Goal: Use online tool/utility: Utilize a website feature to perform a specific function

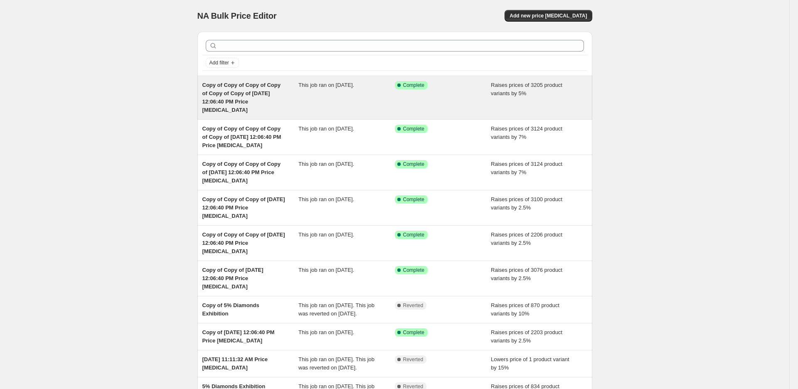
click at [250, 95] on span "Copy of Copy of Copy of Copy of Copy of Copy of [DATE] 12:06:40 PM Price [MEDIC…" at bounding box center [241, 97] width 78 height 31
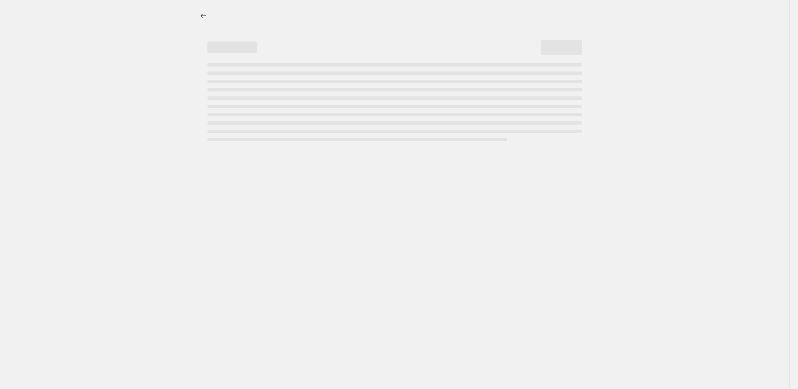
select select "percentage"
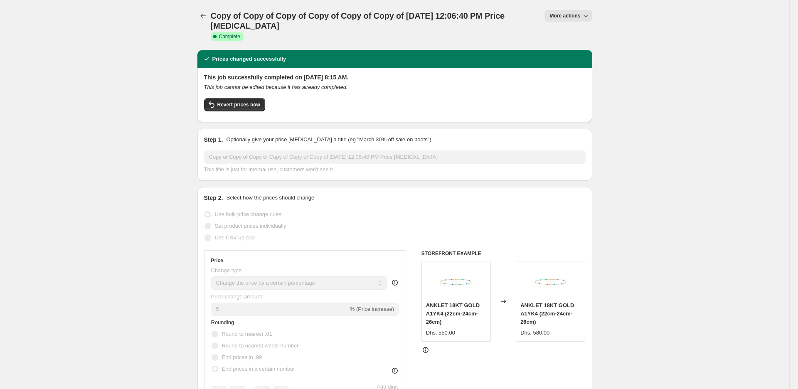
click at [569, 15] on span "More actions" at bounding box center [564, 15] width 31 height 7
click at [505, 44] on div "Copy of Copy of Copy of Copy of Copy of Copy of [DATE] 12:06:40 PM Price [MEDIC…" at bounding box center [394, 25] width 395 height 50
click at [579, 27] on div "Copy of Copy of Copy of Copy of Copy of Copy of [DATE] 12:06:40 PM Price [MEDIC…" at bounding box center [394, 25] width 395 height 30
click at [584, 20] on icon "button" at bounding box center [585, 16] width 8 height 8
click at [587, 47] on span "Copy to new job" at bounding box center [568, 47] width 39 height 6
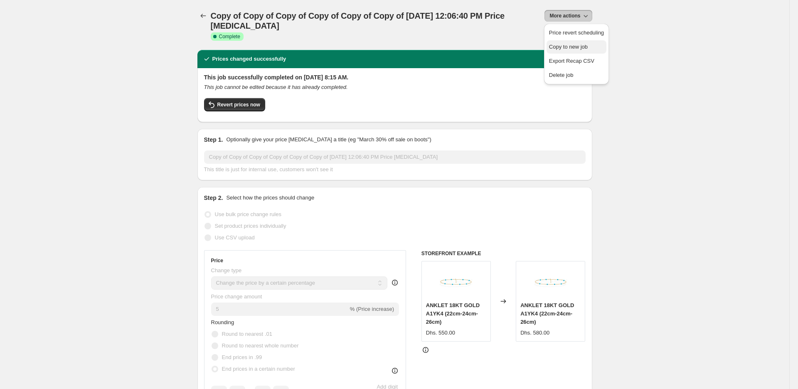
select select "percentage"
